Goal: Task Accomplishment & Management: Manage account settings

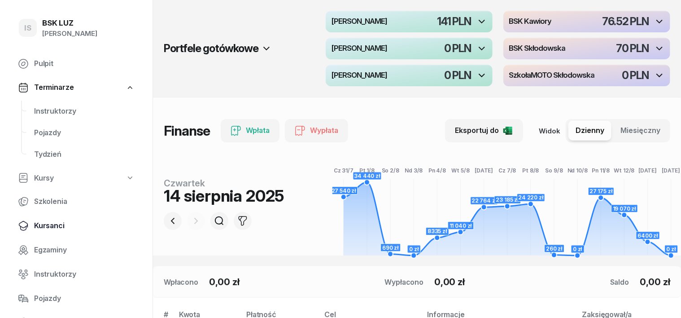
click at [51, 225] on span "Kursanci" at bounding box center [84, 226] width 100 height 12
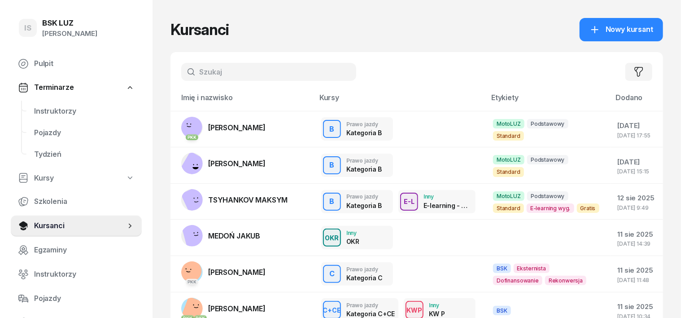
click at [185, 77] on input "text" at bounding box center [268, 72] width 175 height 18
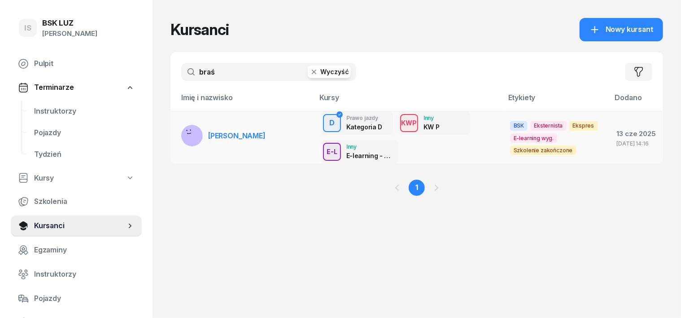
type input "braś"
click at [176, 137] on rect at bounding box center [192, 134] width 33 height 33
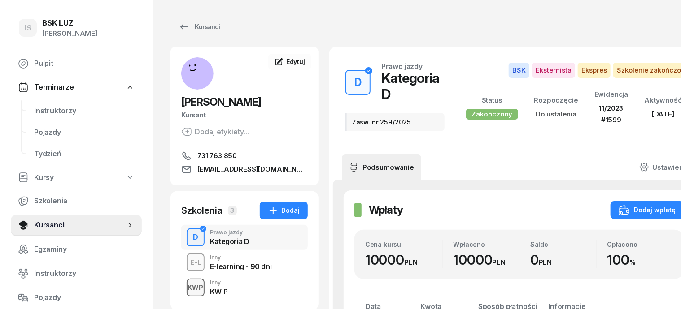
click at [184, 286] on div "KWP" at bounding box center [195, 287] width 23 height 11
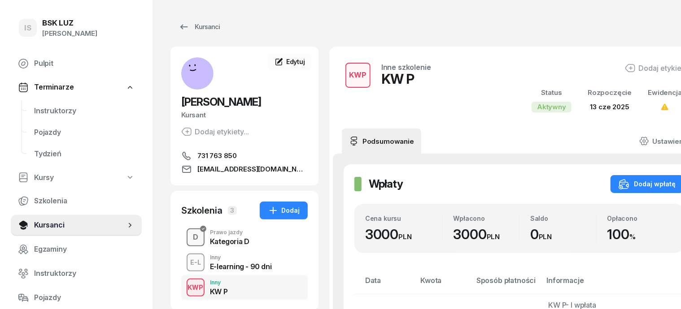
click at [189, 239] on div "D" at bounding box center [195, 237] width 13 height 15
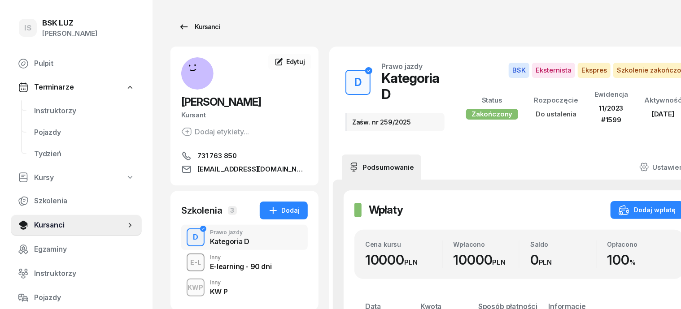
click at [190, 29] on div "Kursanci" at bounding box center [198, 27] width 41 height 11
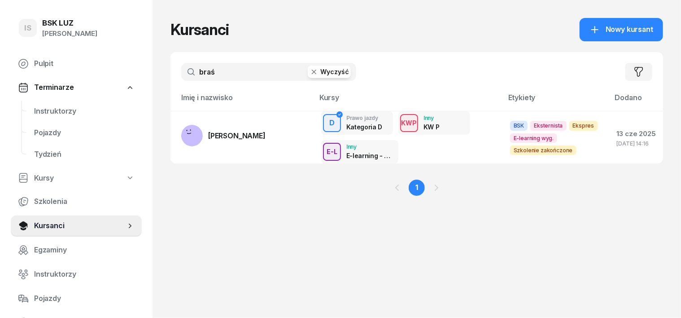
click at [312, 71] on icon "button" at bounding box center [314, 72] width 4 height 4
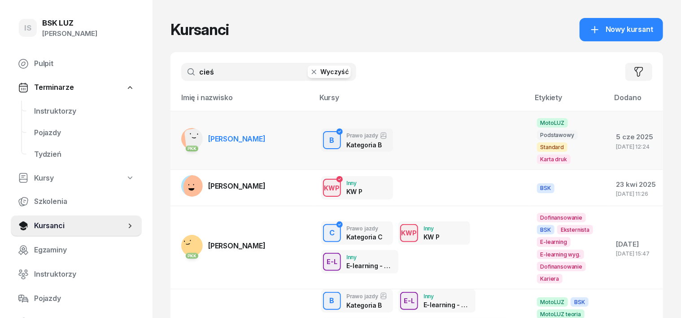
type input "cieś"
click at [184, 130] on rect at bounding box center [198, 140] width 29 height 29
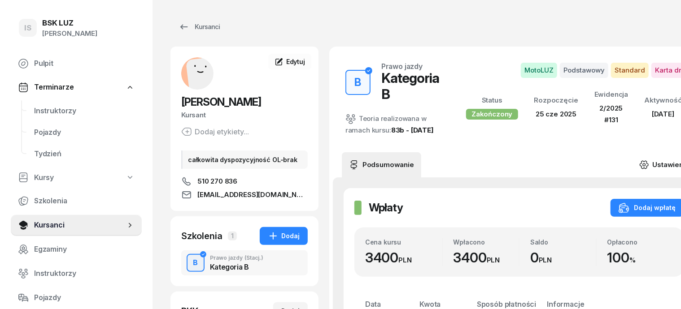
click at [639, 160] on icon at bounding box center [644, 165] width 10 height 10
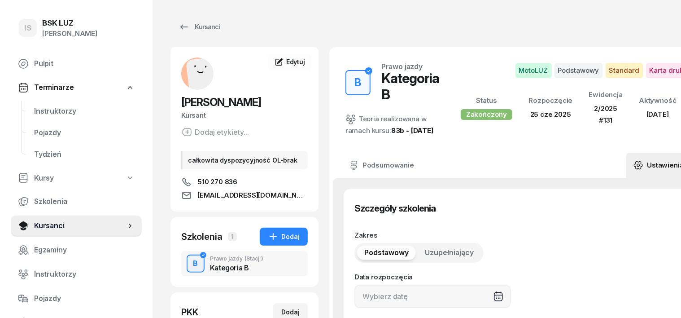
type input "[DATE]"
type input "2/2025"
type input "131"
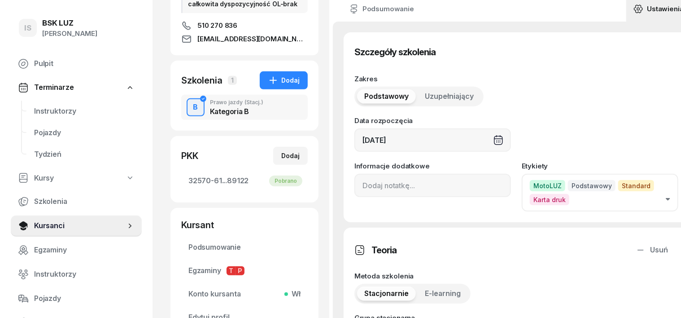
scroll to position [168, 0]
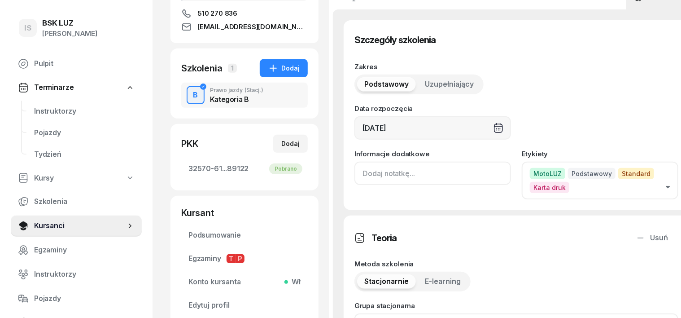
drag, startPoint x: 343, startPoint y: 177, endPoint x: 343, endPoint y: 192, distance: 14.8
click at [354, 178] on input at bounding box center [432, 172] width 157 height 23
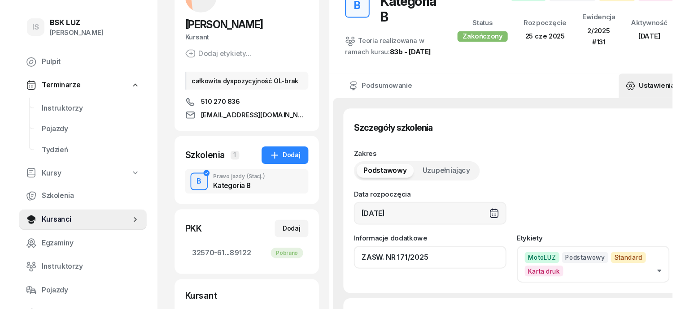
scroll to position [0, 0]
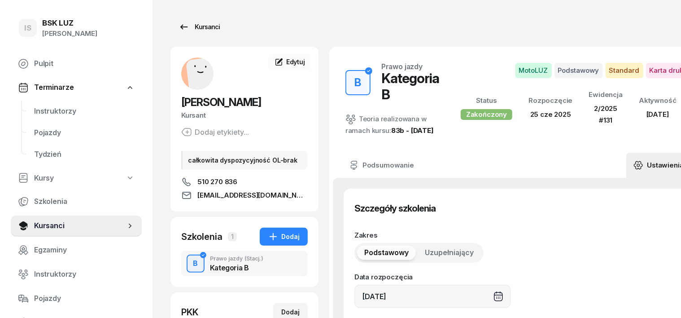
type input "ZASW. NR 171/2025"
click at [192, 25] on div "Kursanci" at bounding box center [198, 27] width 41 height 11
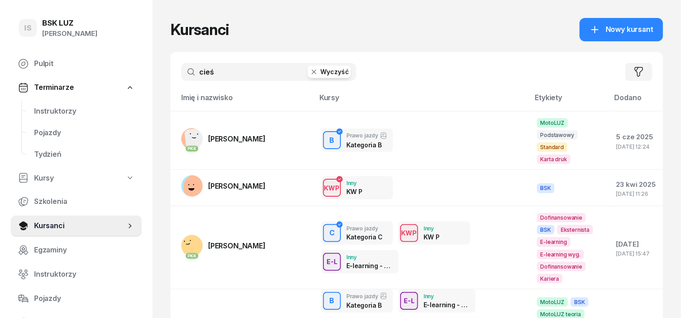
click at [309, 74] on icon "button" at bounding box center [313, 71] width 9 height 9
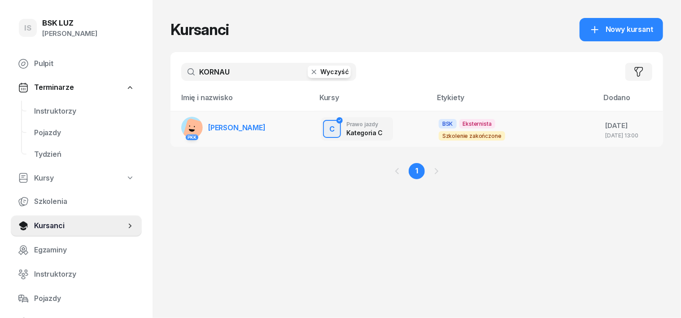
type input "KORNAU"
click at [182, 127] on rect at bounding box center [196, 132] width 29 height 29
